Goal: Task Accomplishment & Management: Manage account settings

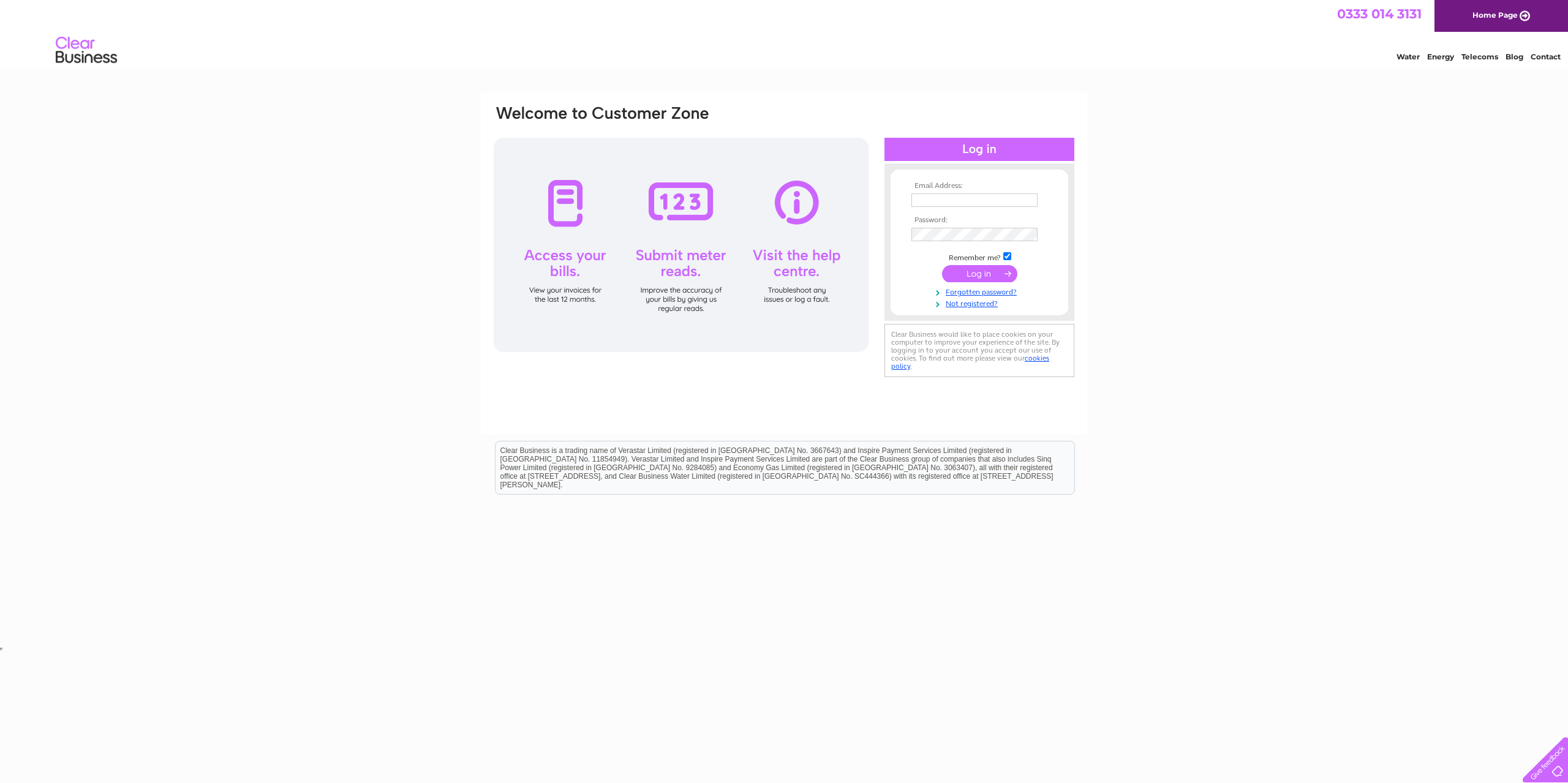
click at [982, 201] on input "text" at bounding box center [975, 201] width 126 height 13
type input "elizabeth@centrepoint-outreach.com"
click at [971, 275] on input "submit" at bounding box center [979, 275] width 75 height 17
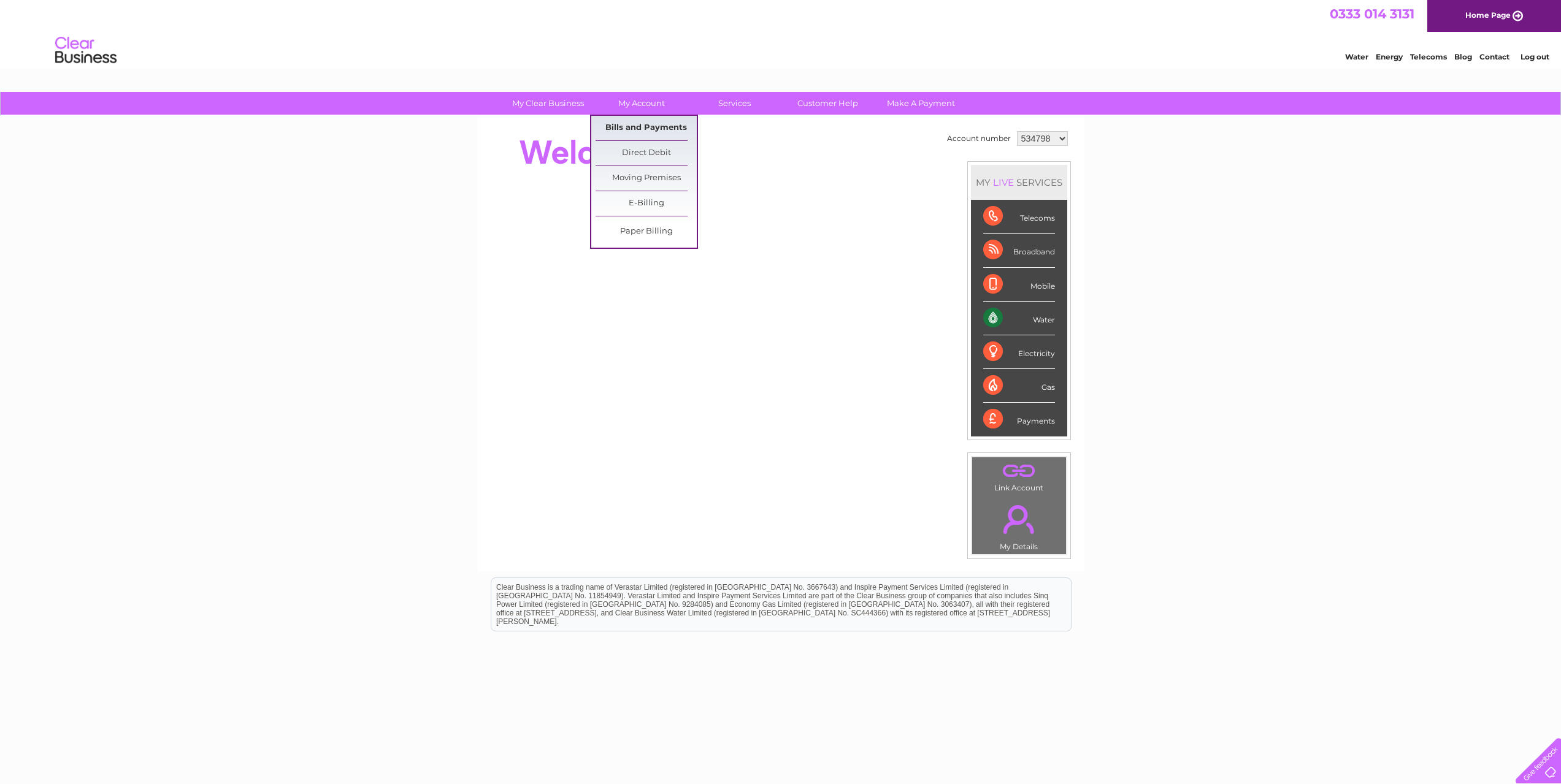
click at [640, 128] on link "Bills and Payments" at bounding box center [646, 127] width 101 height 24
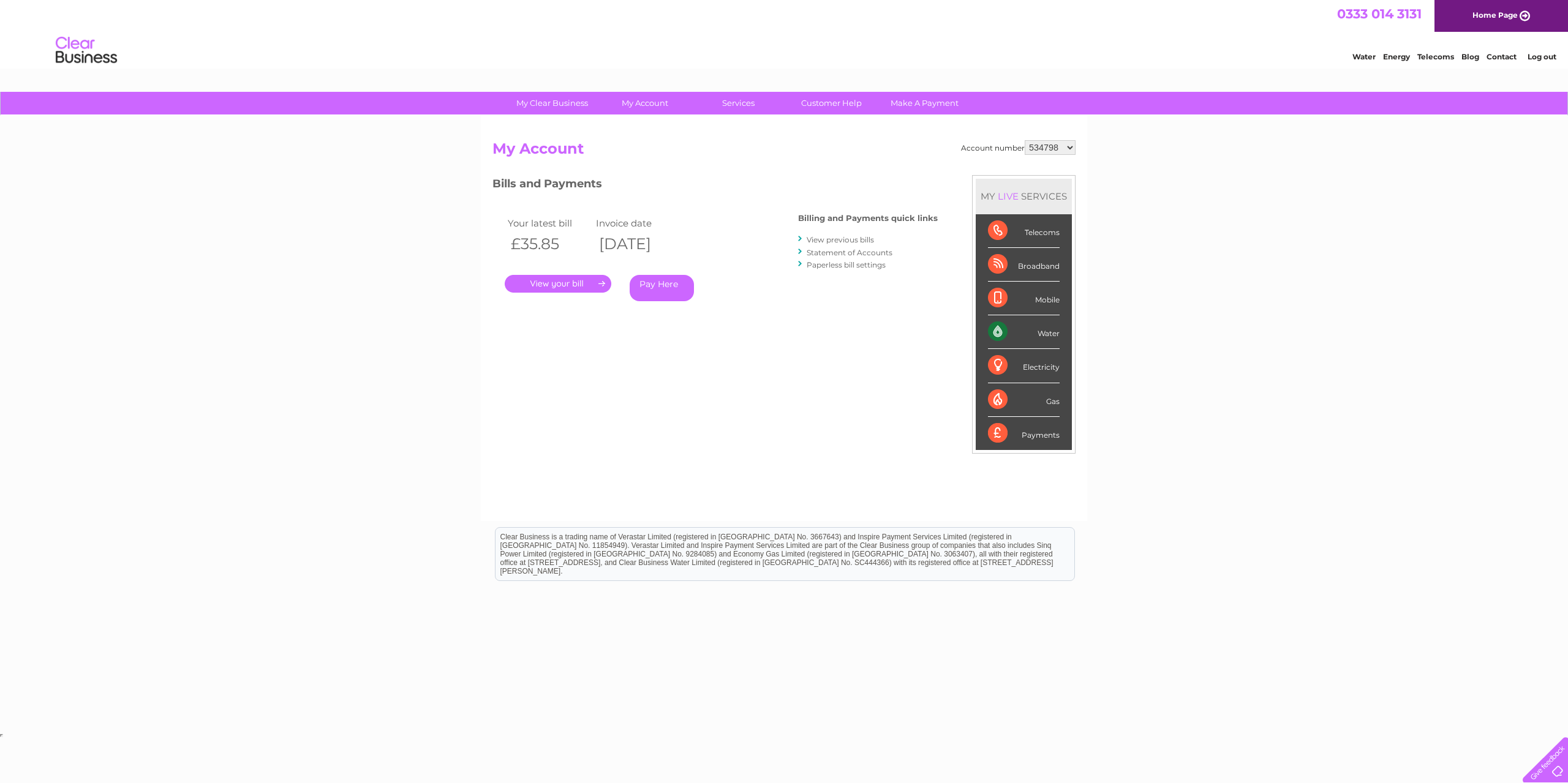
click at [541, 284] on link "." at bounding box center [558, 283] width 106 height 18
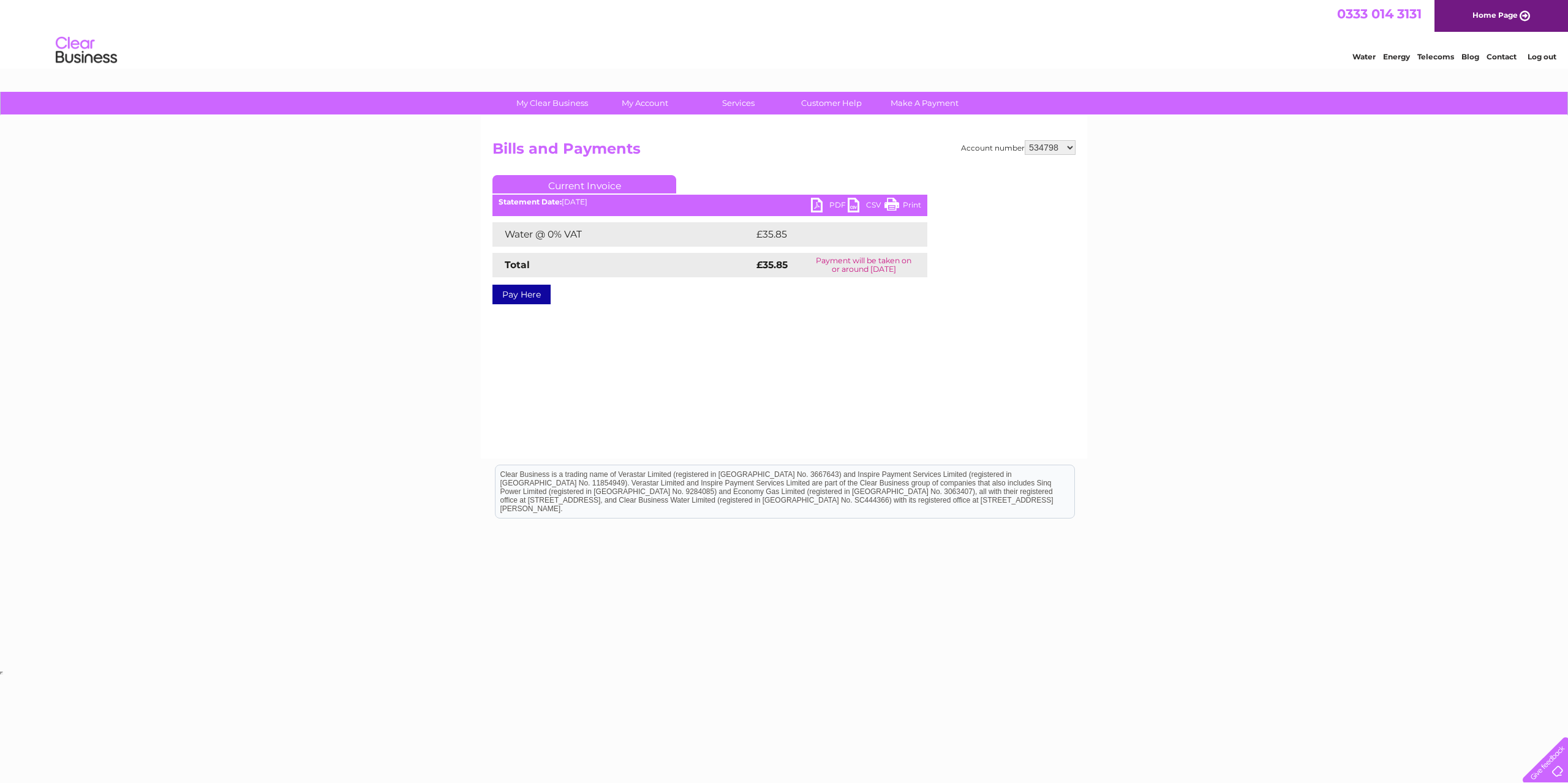
click at [832, 207] on link "PDF" at bounding box center [830, 206] width 37 height 18
click at [1549, 56] on link "Log out" at bounding box center [1542, 56] width 29 height 9
